Goal: Task Accomplishment & Management: Complete application form

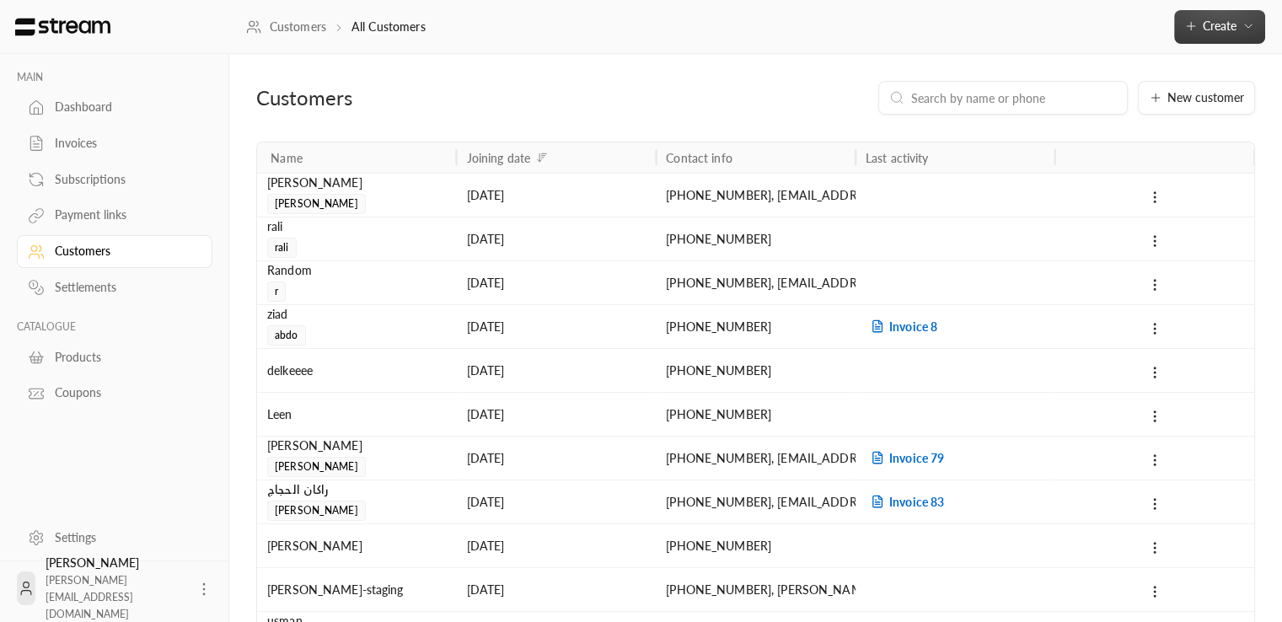
click at [1247, 22] on icon "button" at bounding box center [1247, 25] width 13 height 13
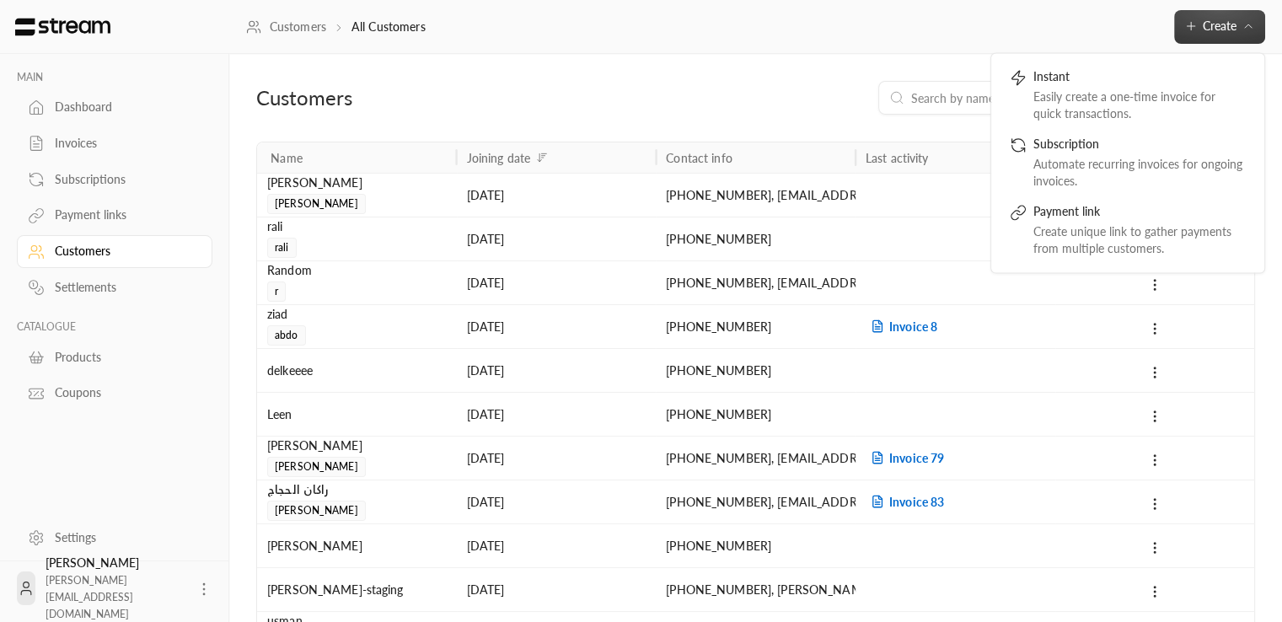
click at [1237, 19] on span "Create" at bounding box center [1219, 26] width 71 height 14
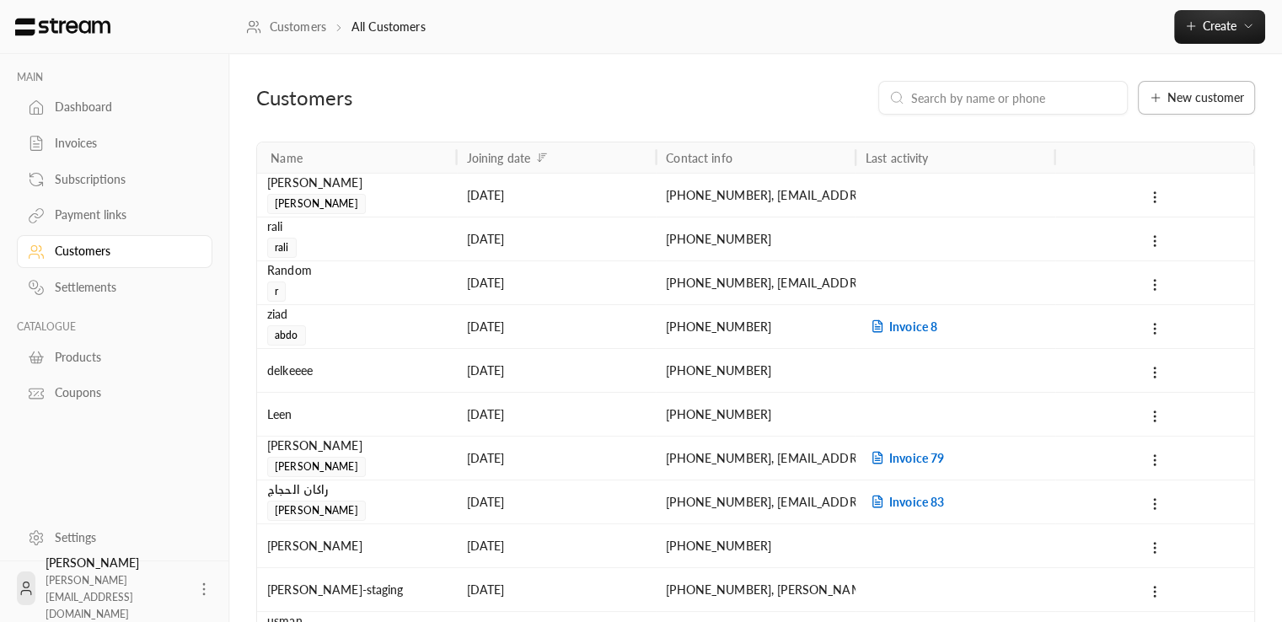
click at [1200, 102] on span "New customer" at bounding box center [1205, 98] width 77 height 12
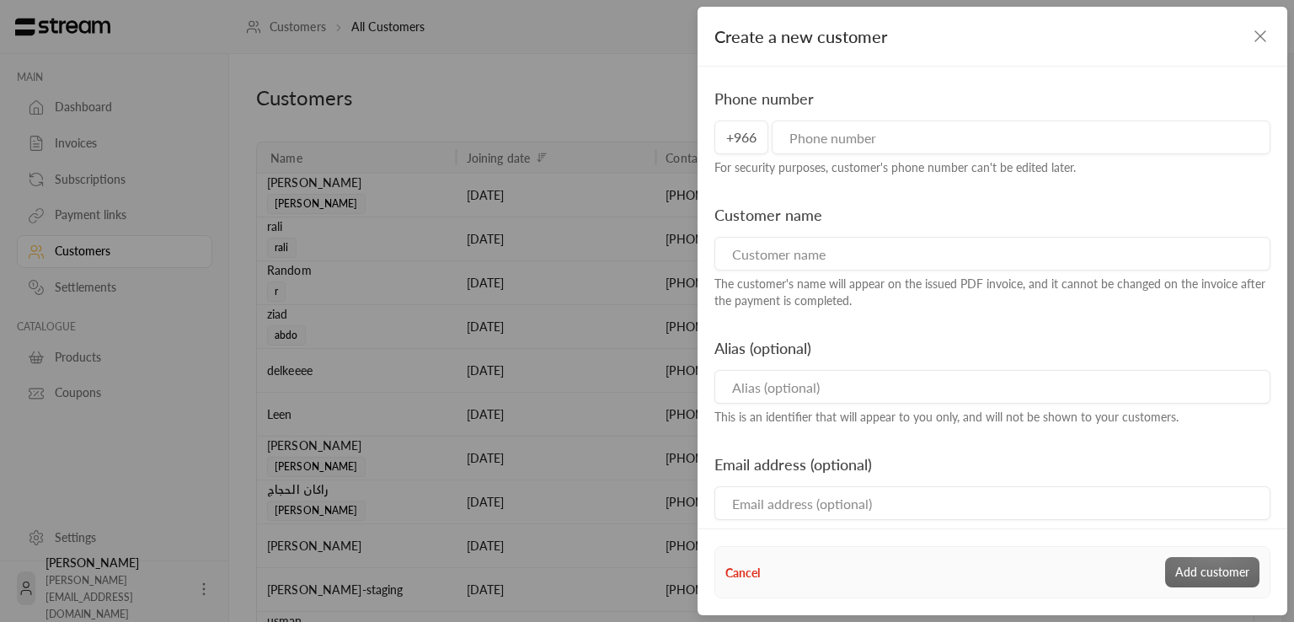
click at [854, 152] on input "tel" at bounding box center [1021, 137] width 499 height 34
drag, startPoint x: 886, startPoint y: 139, endPoint x: 767, endPoint y: 137, distance: 119.7
click at [767, 137] on div "+966" at bounding box center [993, 137] width 556 height 34
click at [784, 137] on input "tel" at bounding box center [1021, 137] width 499 height 34
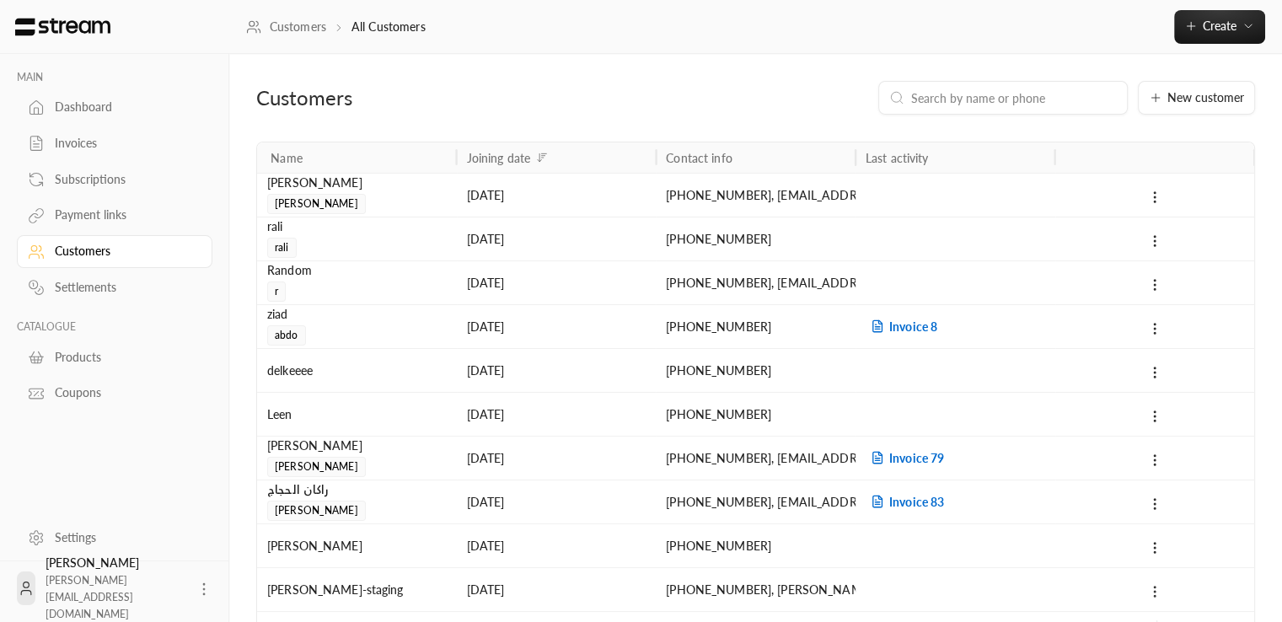
scroll to position [115, 0]
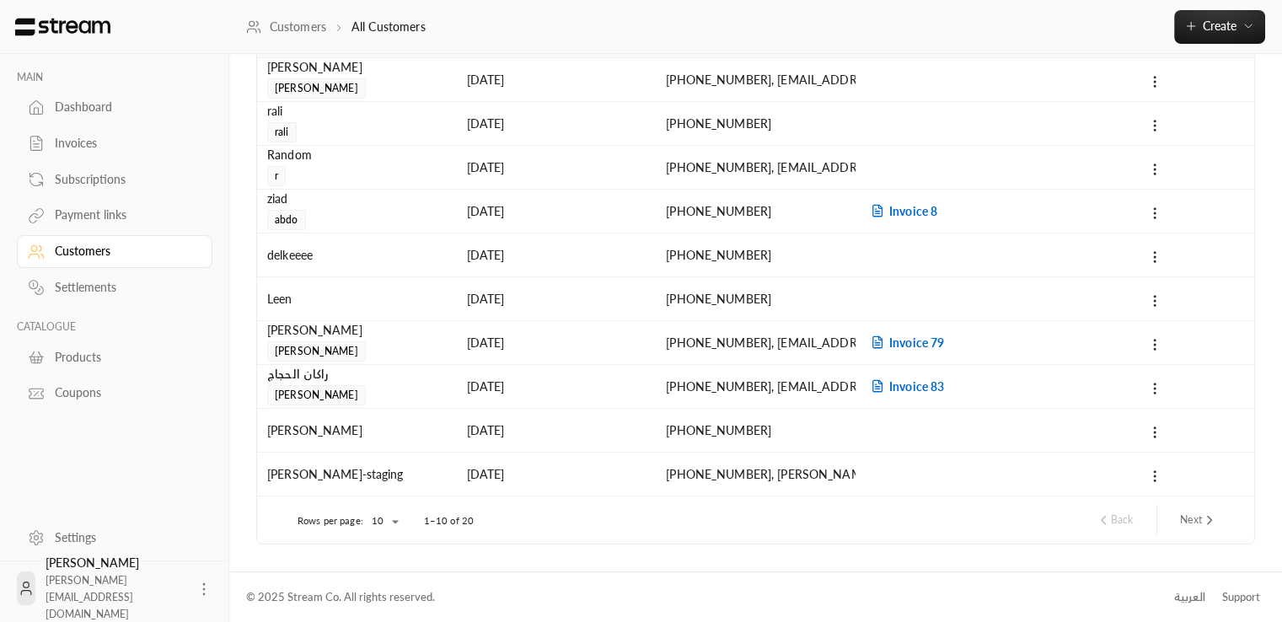
click at [1194, 590] on div "العربية" at bounding box center [1189, 597] width 31 height 17
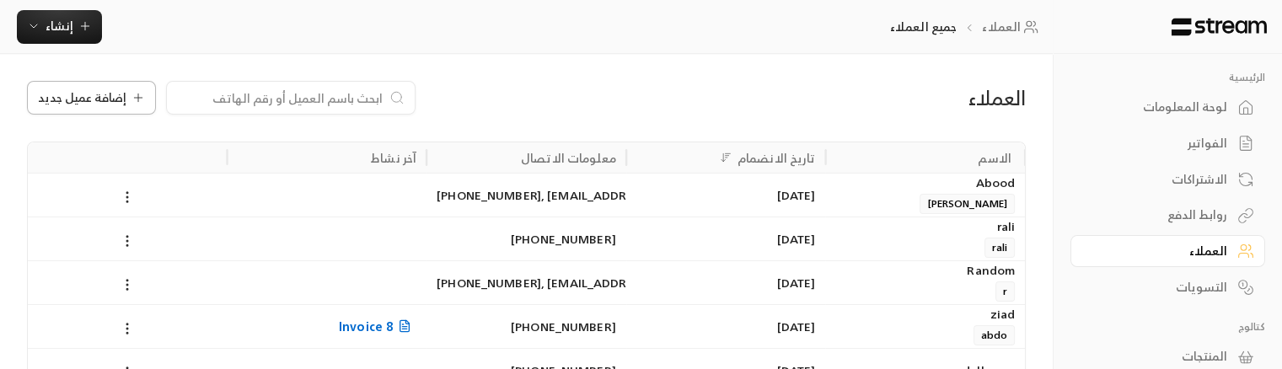
click at [108, 95] on span "إضافة عميل جديد" at bounding box center [82, 98] width 88 height 12
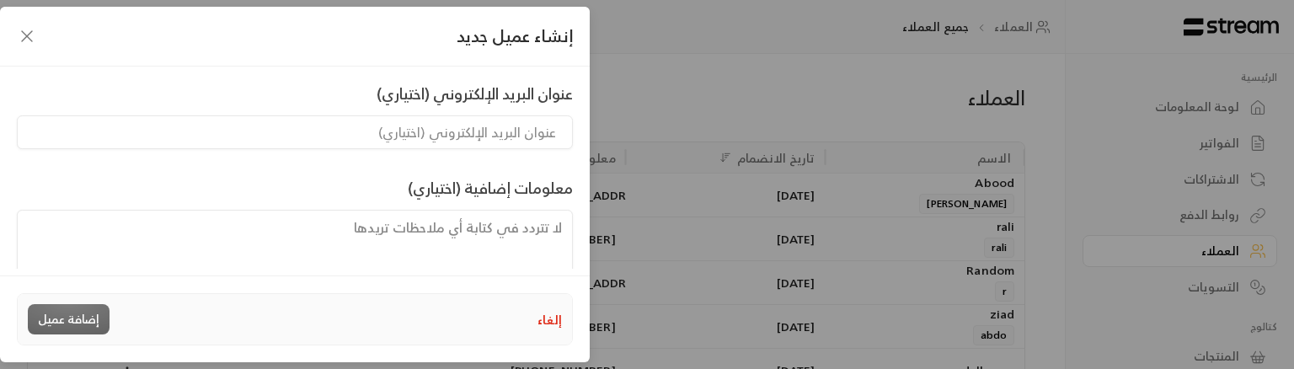
scroll to position [353, 0]
click at [443, 136] on input "البريد الإلكتروني" at bounding box center [295, 133] width 556 height 34
drag, startPoint x: 426, startPoint y: 136, endPoint x: 547, endPoint y: 137, distance: 120.5
click at [547, 137] on input "البريد الإلكتروني" at bounding box center [295, 133] width 556 height 34
drag, startPoint x: 557, startPoint y: 136, endPoint x: 472, endPoint y: 130, distance: 85.3
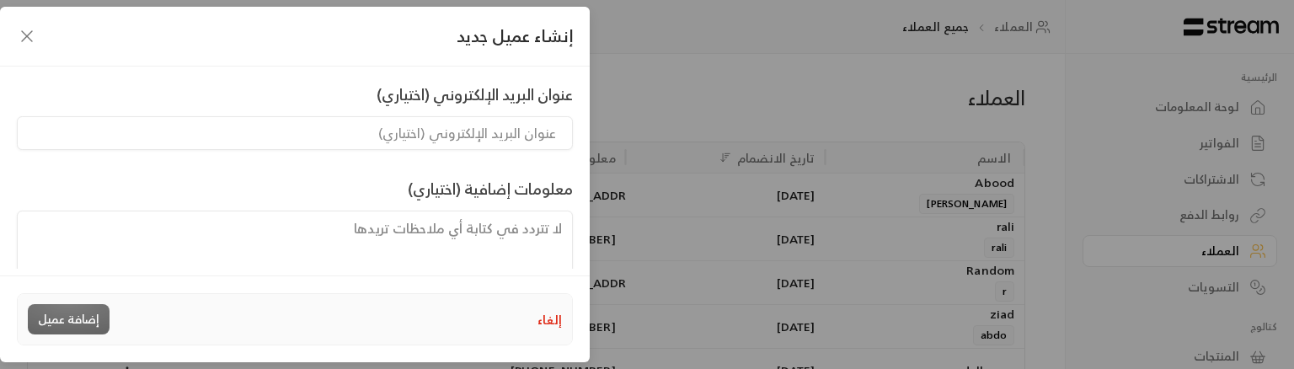
click at [472, 130] on input "البريد الإلكتروني" at bounding box center [295, 133] width 556 height 34
click at [1257, 208] on div "إنشاء عميل جديد رقم الجوال +966 لأسباب أمنية، لا يمكن تعديل رقم هاتف العميل لاح…" at bounding box center [647, 184] width 1294 height 369
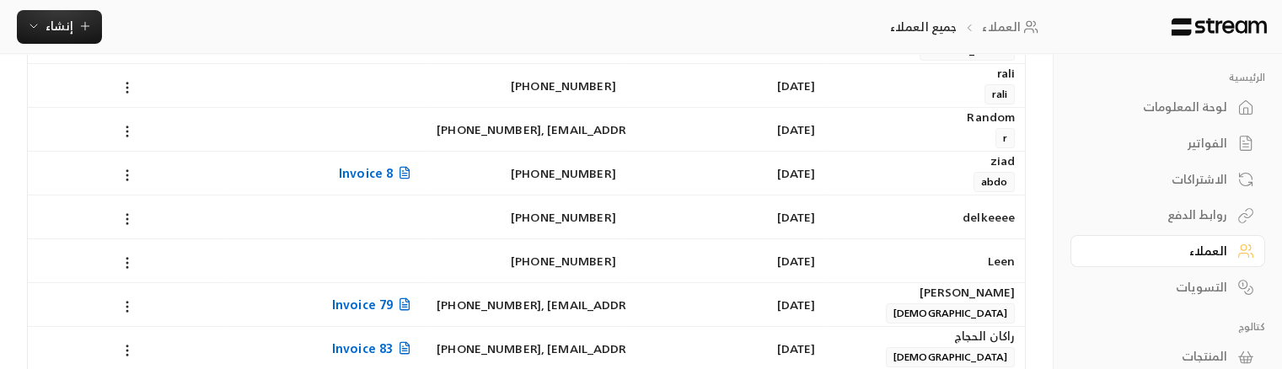
scroll to position [124, 0]
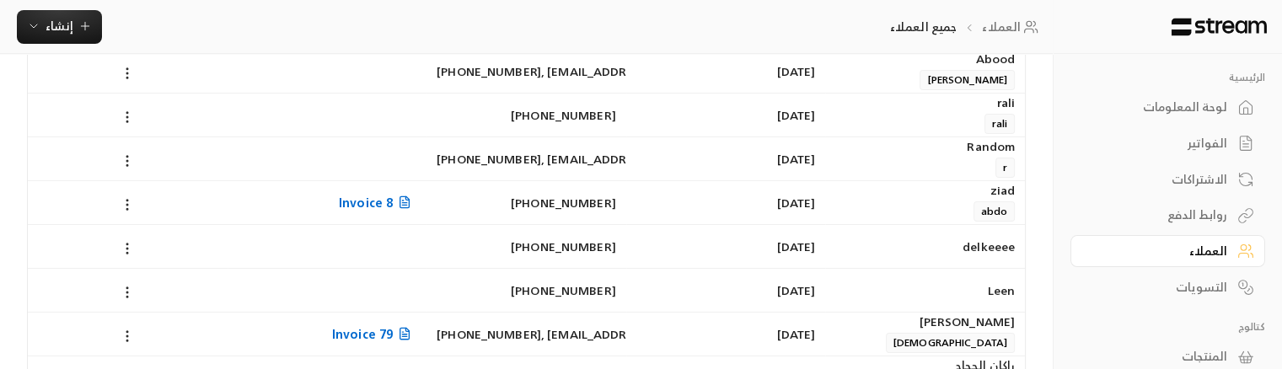
click at [12, 254] on div "العملاء إضافة عميل جديد الاسم تاريخ الانضمام معلومات الاتصال آخر نشاط Abood Abo…" at bounding box center [526, 246] width 1052 height 633
click at [47, 39] on button "إنشاء" at bounding box center [59, 27] width 85 height 34
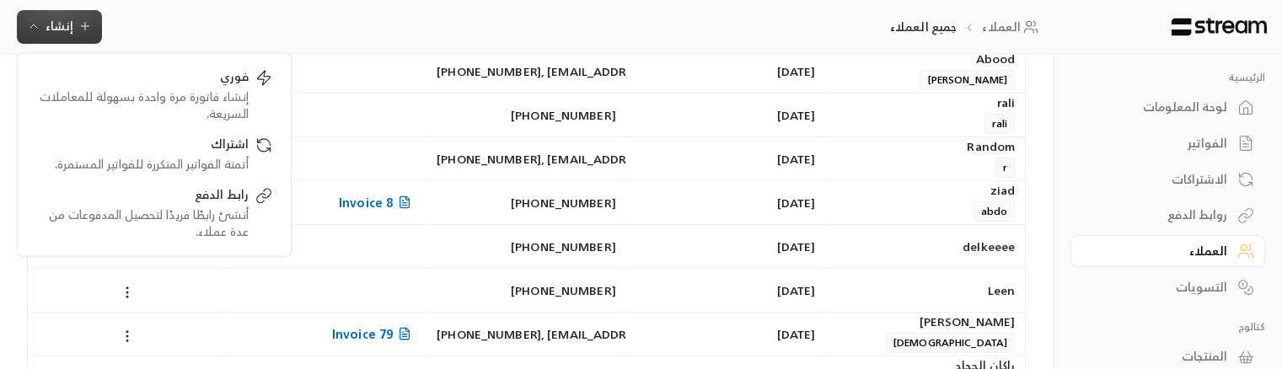
click at [78, 21] on icon "button" at bounding box center [84, 25] width 13 height 13
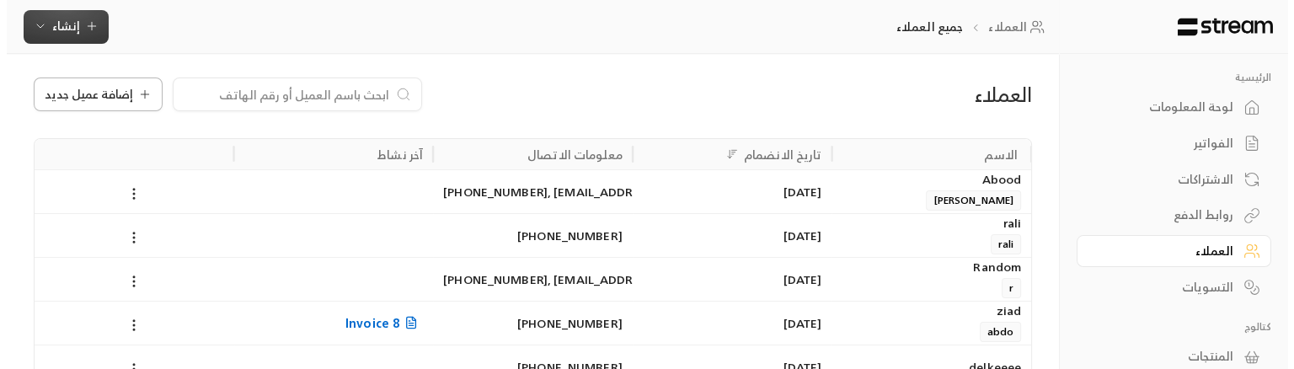
scroll to position [0, 0]
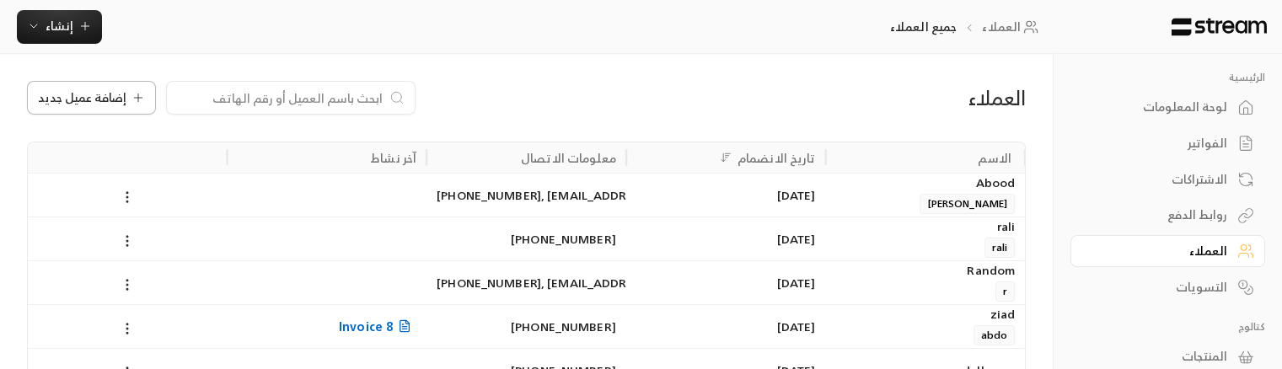
click at [94, 102] on span "إضافة عميل جديد" at bounding box center [82, 98] width 88 height 12
